Goal: Task Accomplishment & Management: Manage account settings

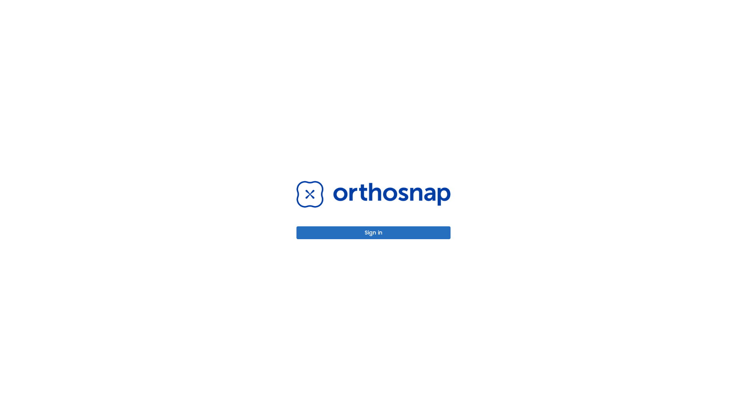
click at [373, 233] on button "Sign in" at bounding box center [373, 232] width 154 height 13
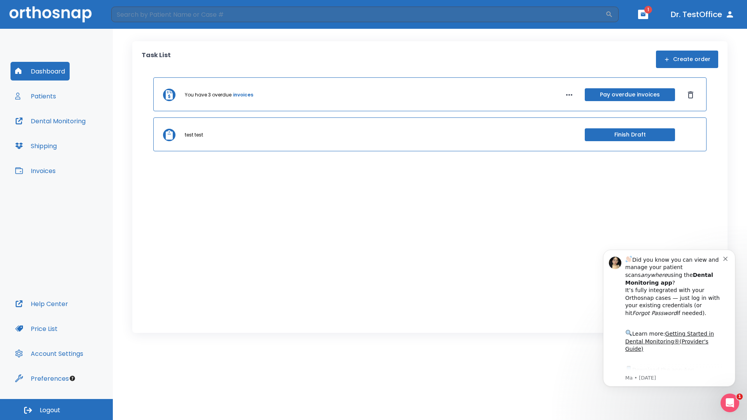
click at [56, 410] on span "Logout" at bounding box center [50, 410] width 21 height 9
